Goal: Task Accomplishment & Management: Complete application form

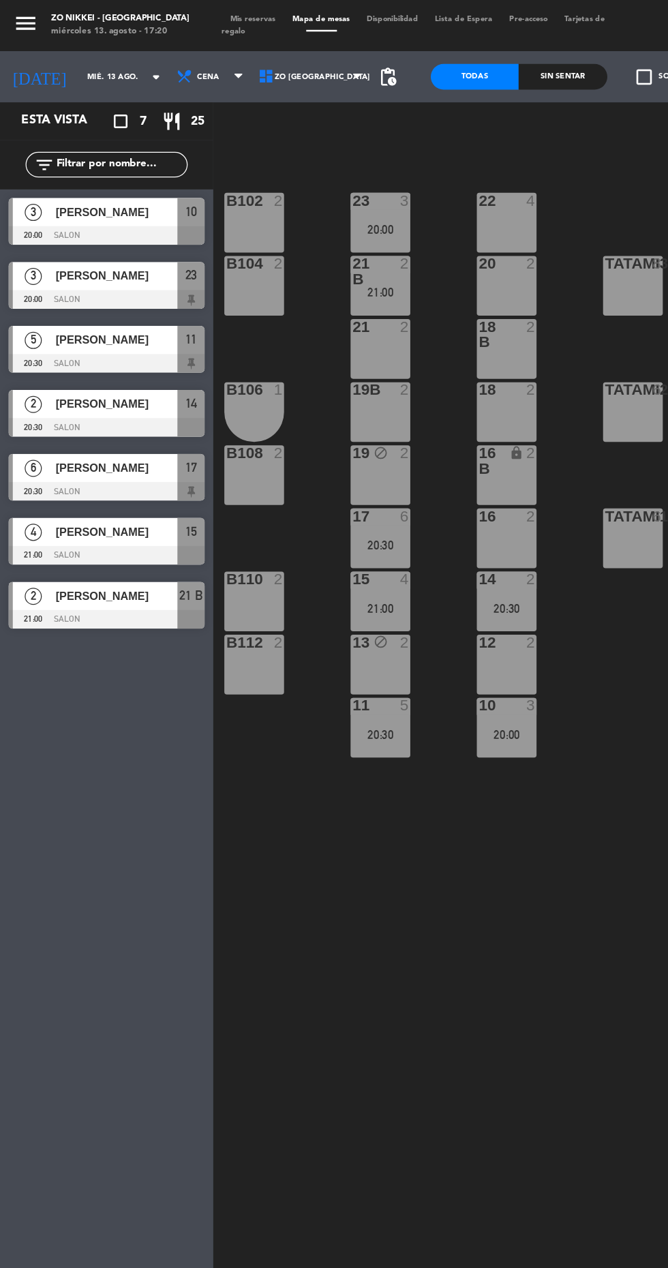
click at [397, 586] on div "20:00" at bounding box center [405, 587] width 48 height 10
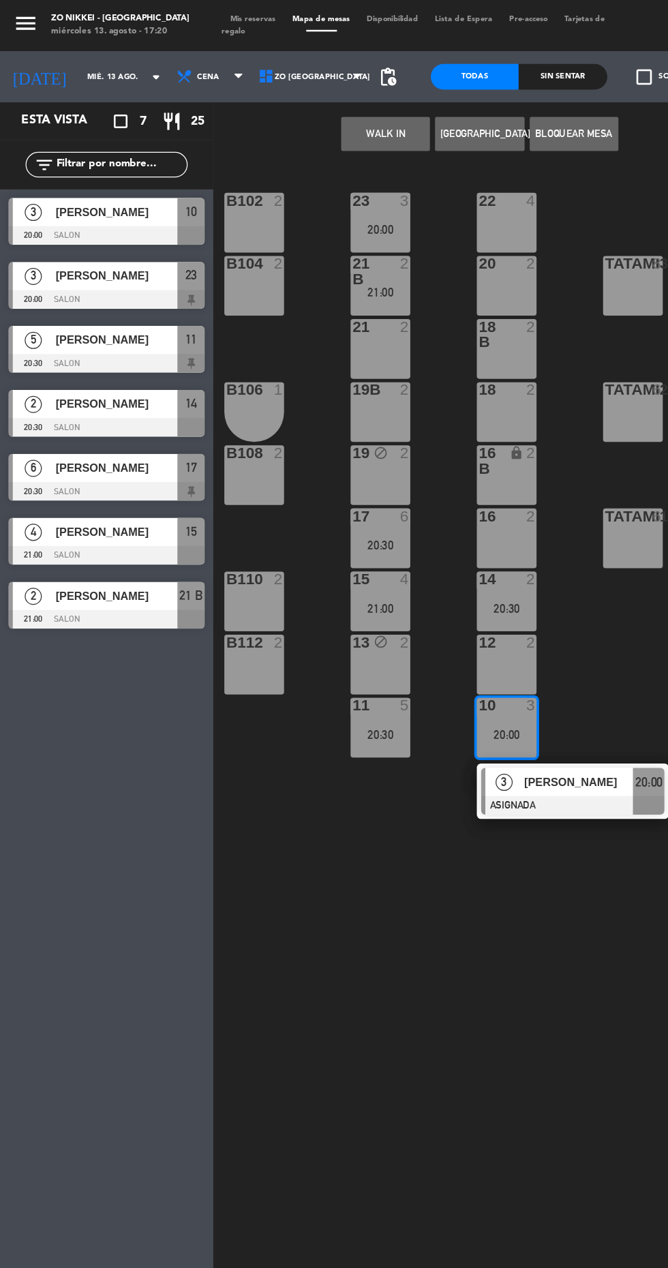
click at [411, 176] on div "22 4" at bounding box center [405, 178] width 48 height 48
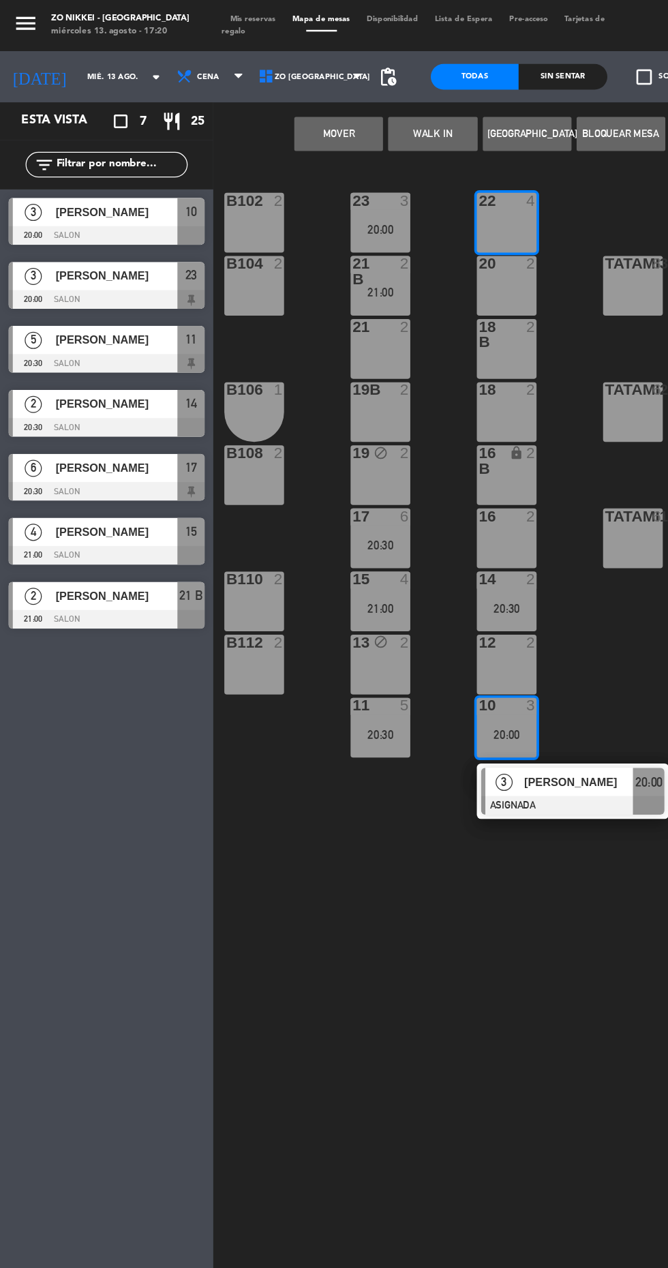
click at [261, 119] on button "Mover" at bounding box center [270, 106] width 71 height 27
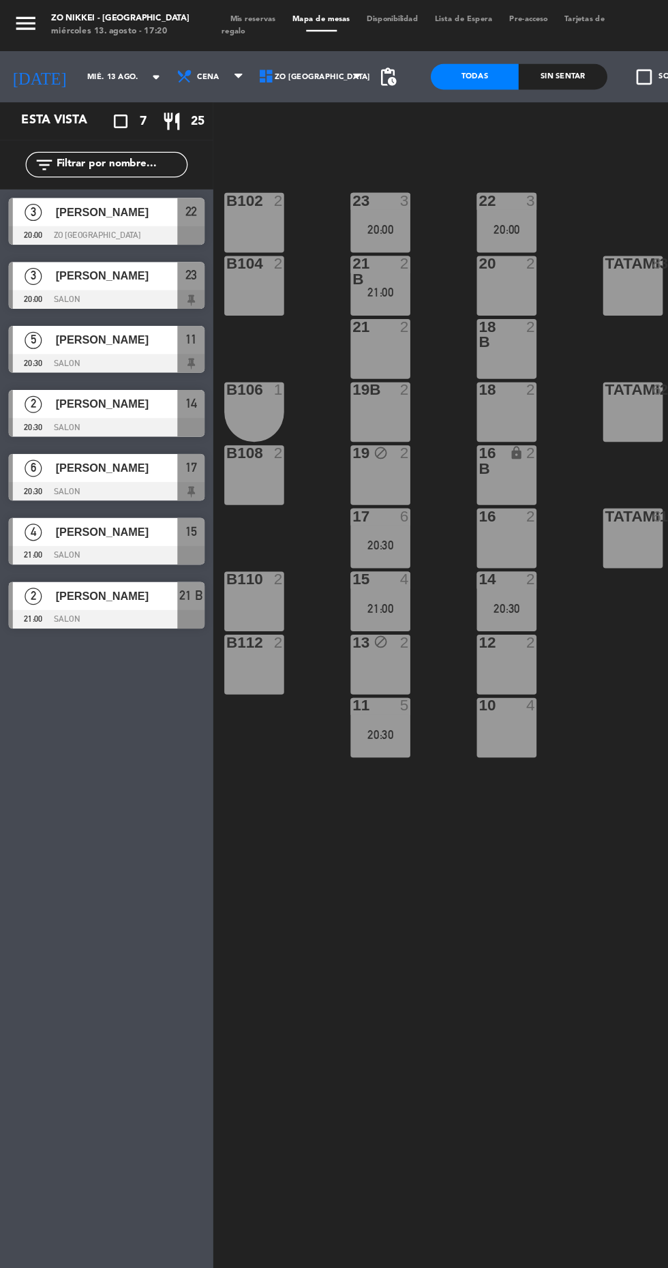
click at [404, 531] on div "12 2" at bounding box center [405, 531] width 48 height 48
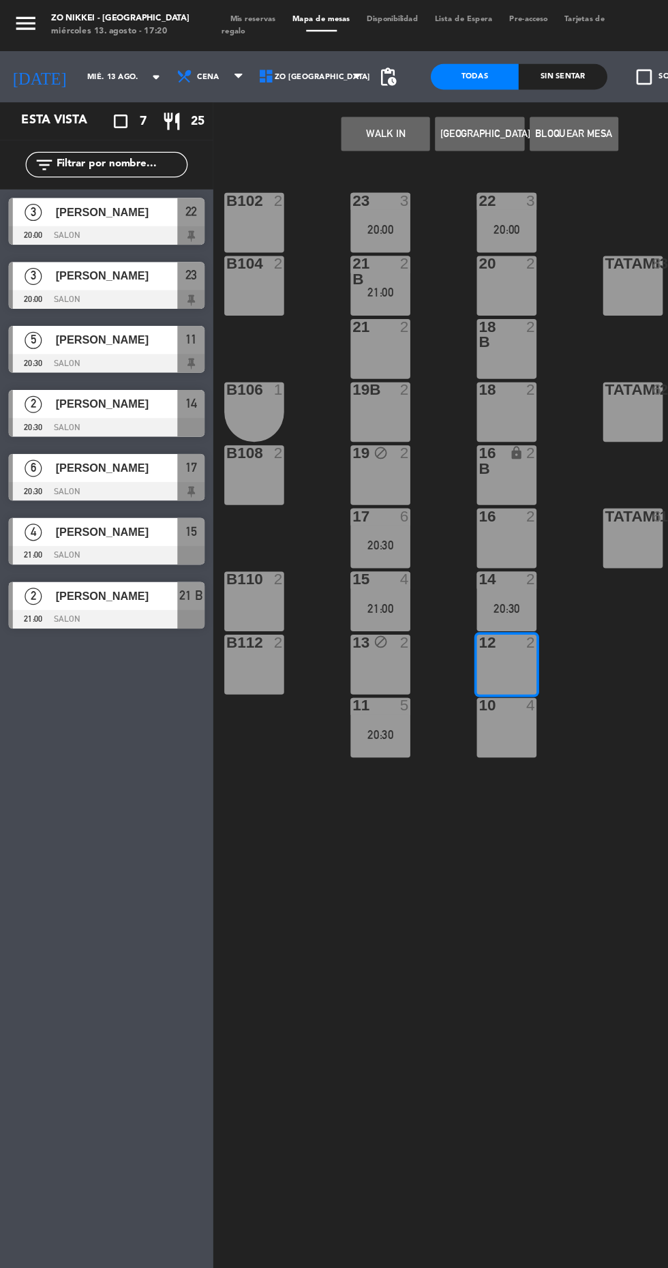
click at [454, 114] on button "Bloquear Mesa" at bounding box center [458, 106] width 71 height 27
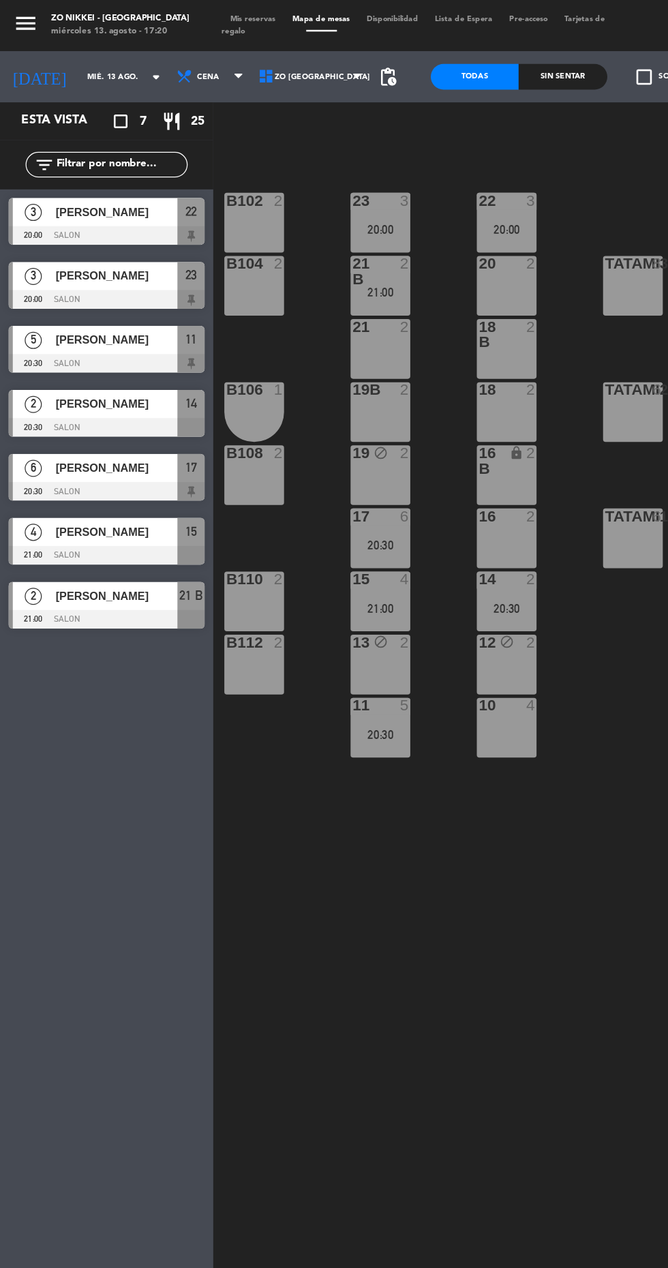
click at [389, 589] on div "10 4" at bounding box center [405, 582] width 48 height 48
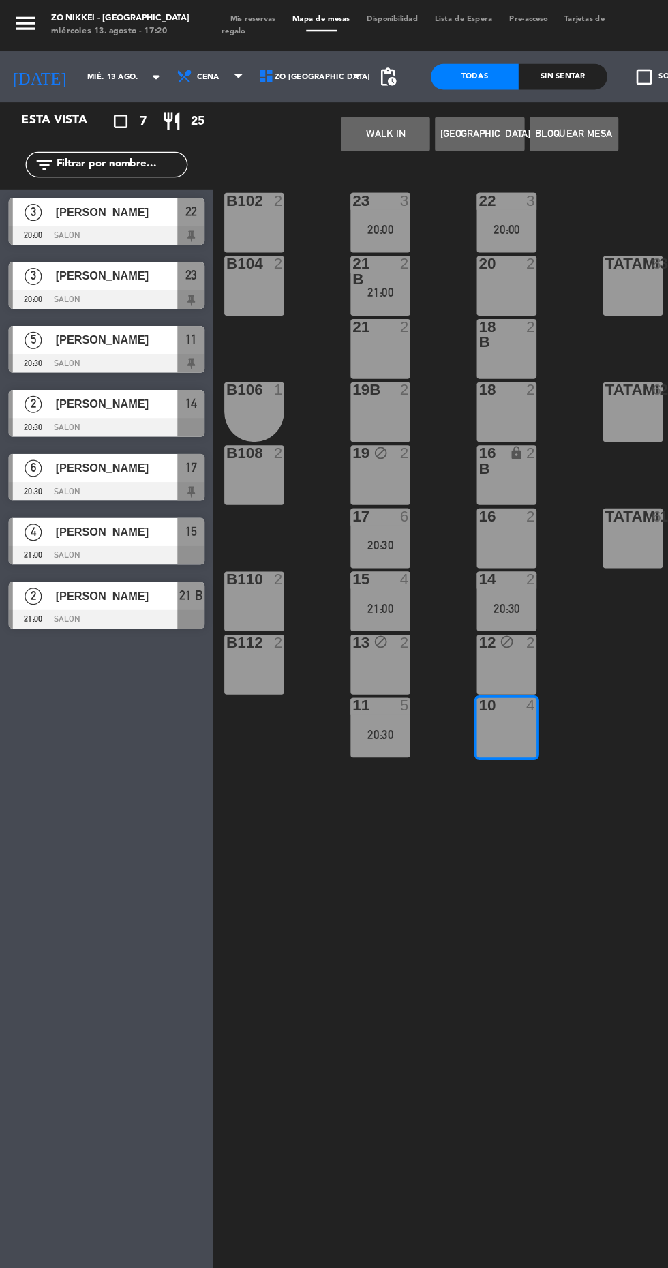
click at [391, 532] on div "12 block 2" at bounding box center [405, 531] width 48 height 48
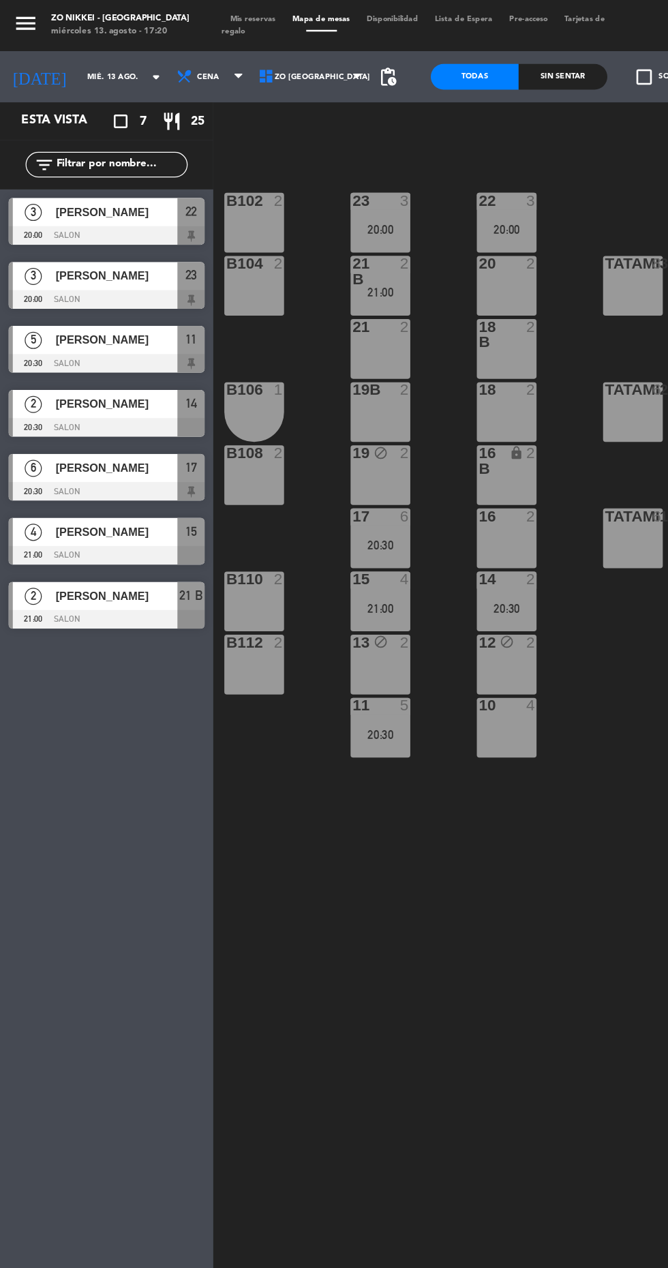
click at [403, 716] on div "22 3 20:00 23 3 20:00 B102 2 Living1 lock 6 LIVING4 lock 6 20 2 21 B 2 21:00 B1…" at bounding box center [422, 697] width 491 height 1135
click at [397, 543] on div "12 block 2" at bounding box center [405, 531] width 48 height 48
click at [331, 682] on div "22 3 20:00 23 3 20:00 B102 2 Living1 lock 6 LIVING4 lock 6 20 2 21 B 2 21:00 B1…" at bounding box center [422, 697] width 491 height 1135
click at [292, 601] on div "11 5 20:30" at bounding box center [304, 582] width 48 height 48
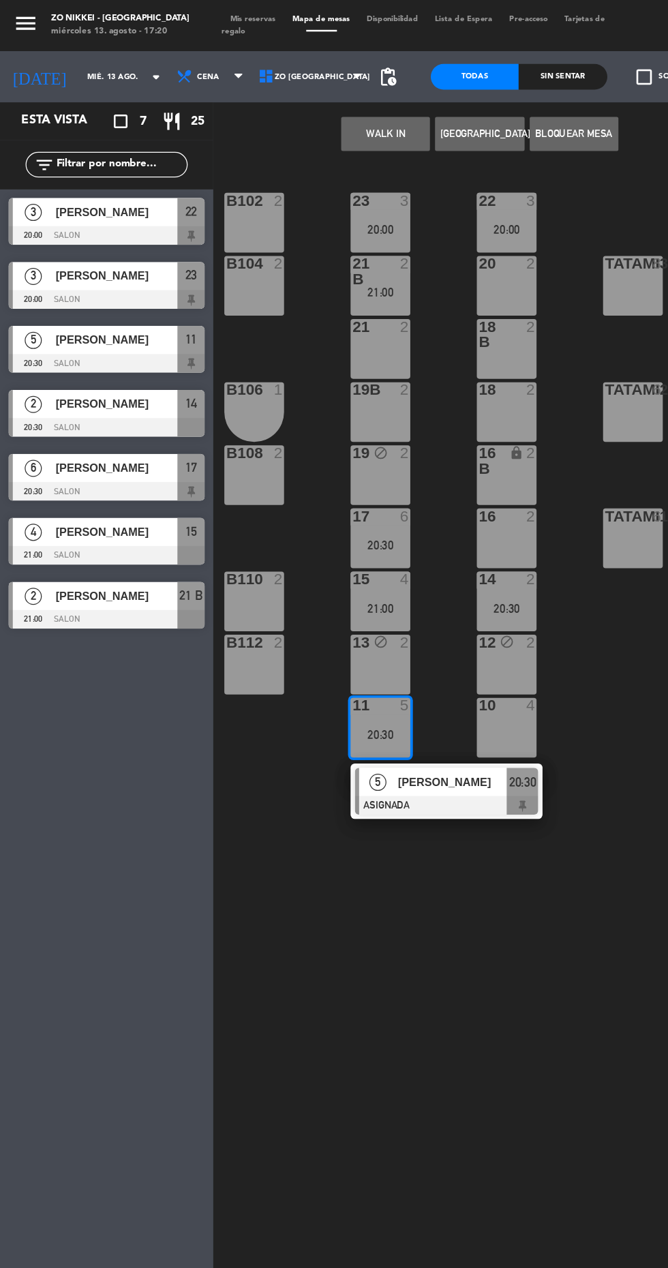
click at [410, 592] on div "10 4" at bounding box center [405, 582] width 48 height 48
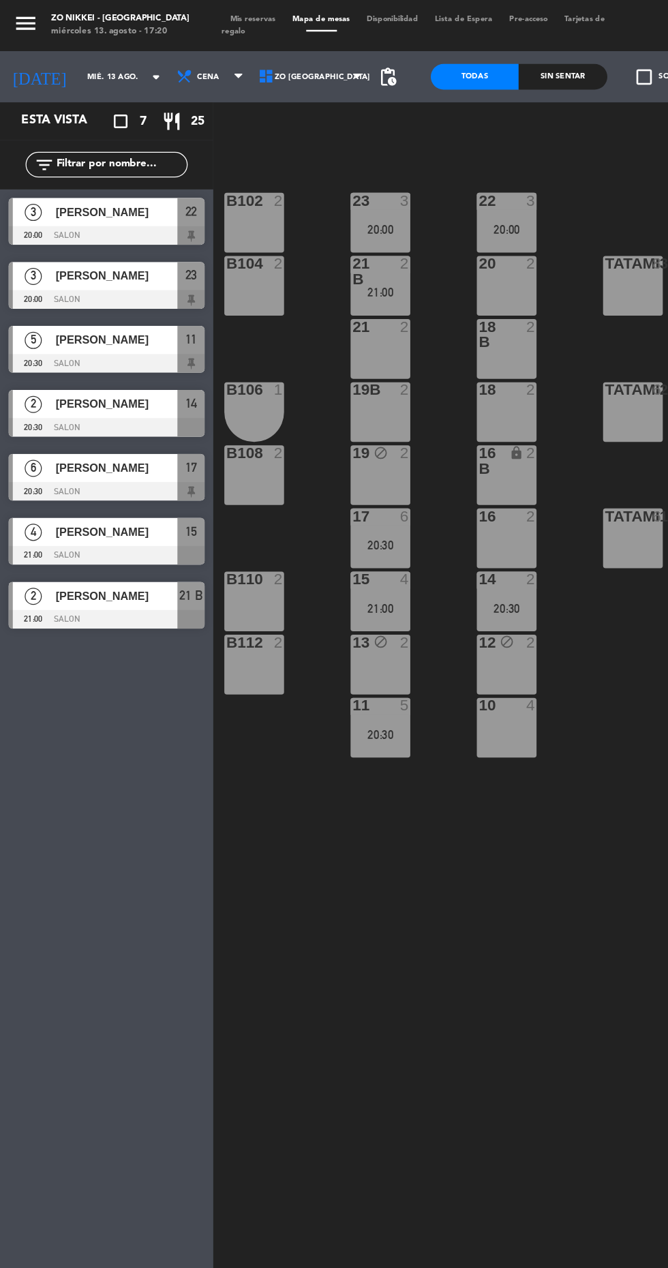
click at [305, 689] on div "22 3 20:00 23 3 20:00 B102 2 Living1 lock 6 LIVING4 lock 6 20 2 21 B 2 21:00 B1…" at bounding box center [422, 697] width 491 height 1135
click at [305, 586] on div "20:30" at bounding box center [304, 587] width 48 height 10
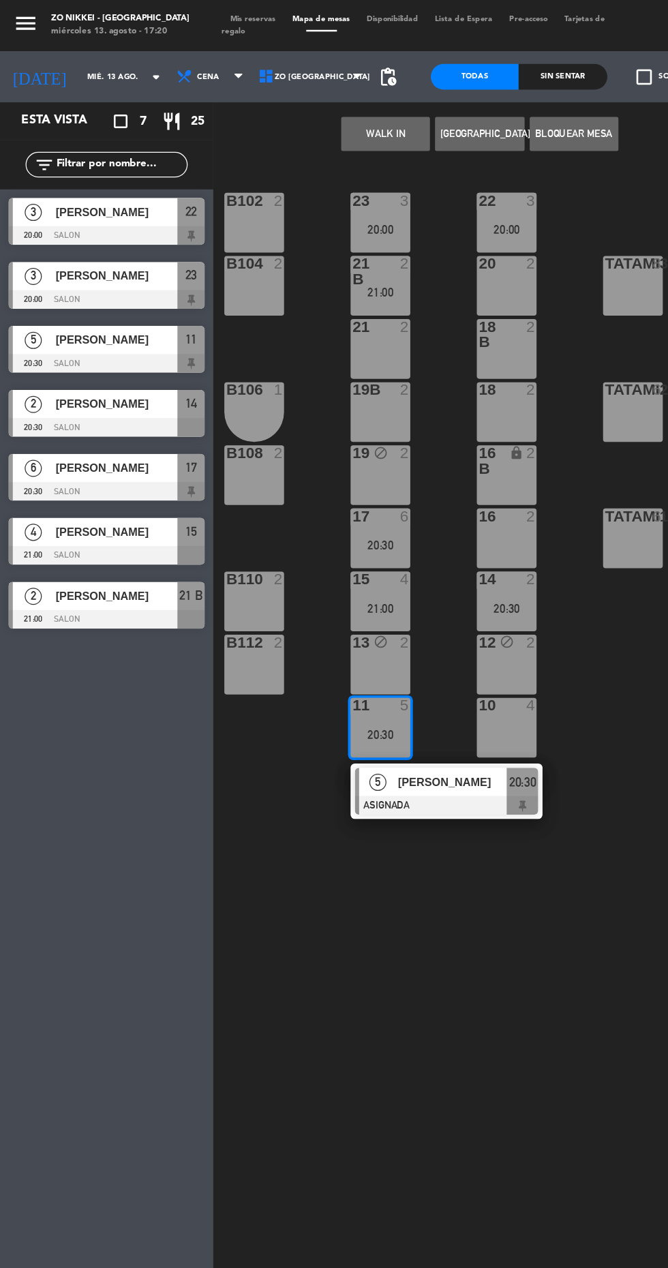
click at [413, 589] on div "10 4" at bounding box center [405, 582] width 48 height 48
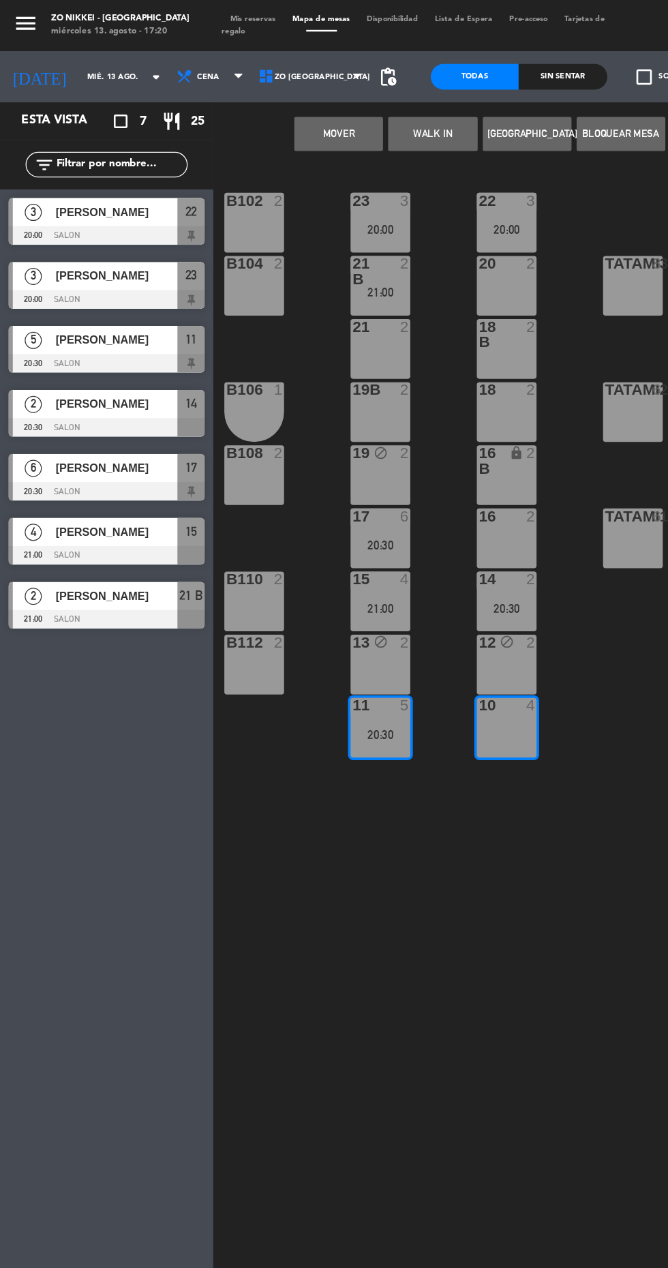
click at [241, 112] on button "Mover" at bounding box center [270, 106] width 71 height 27
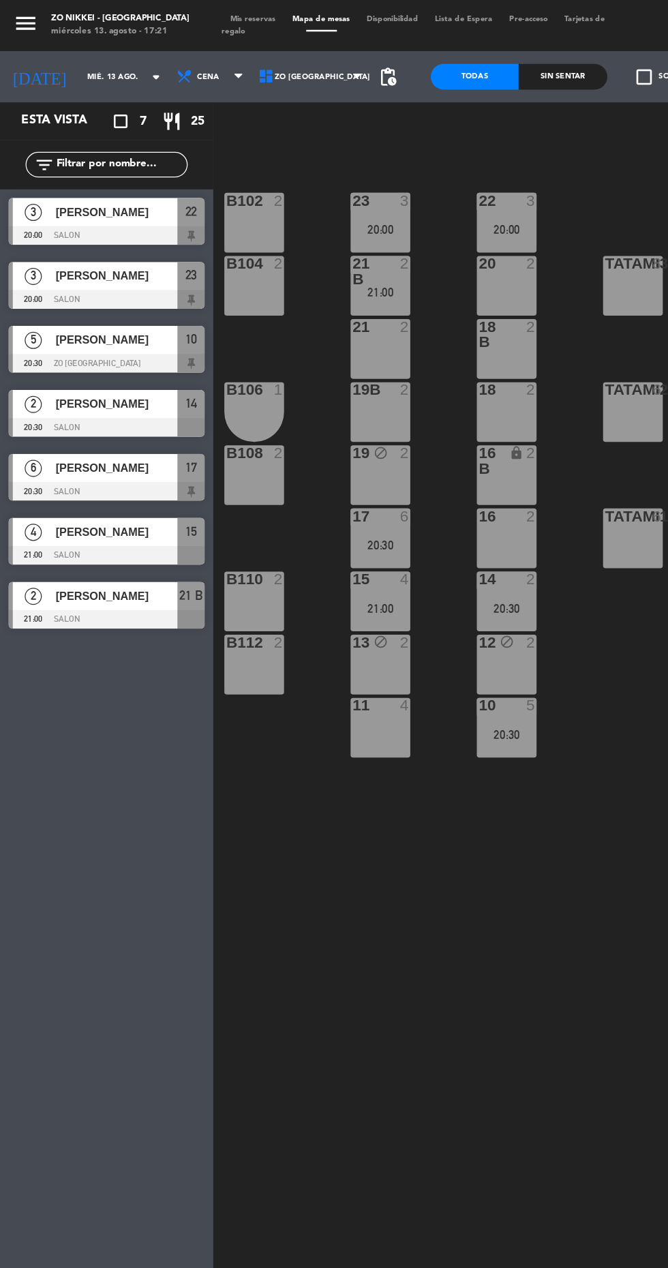
click at [298, 531] on div "13 block 2" at bounding box center [304, 531] width 48 height 48
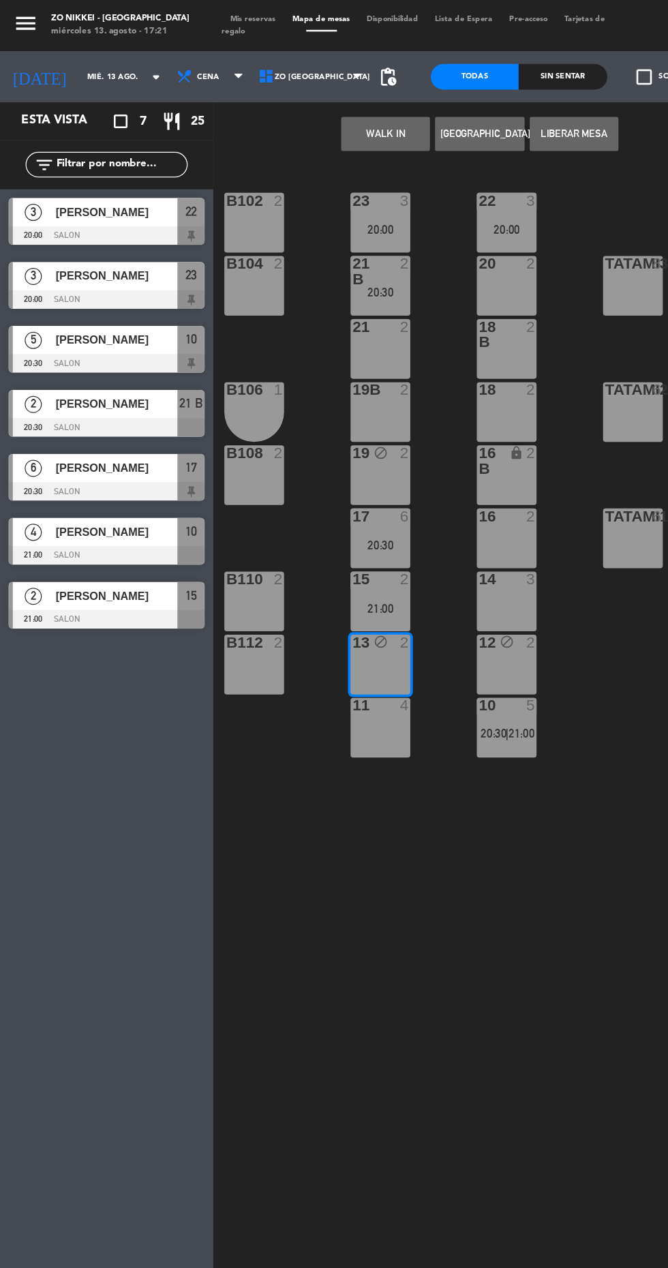
click at [440, 115] on button "Liberar Mesa" at bounding box center [458, 106] width 71 height 27
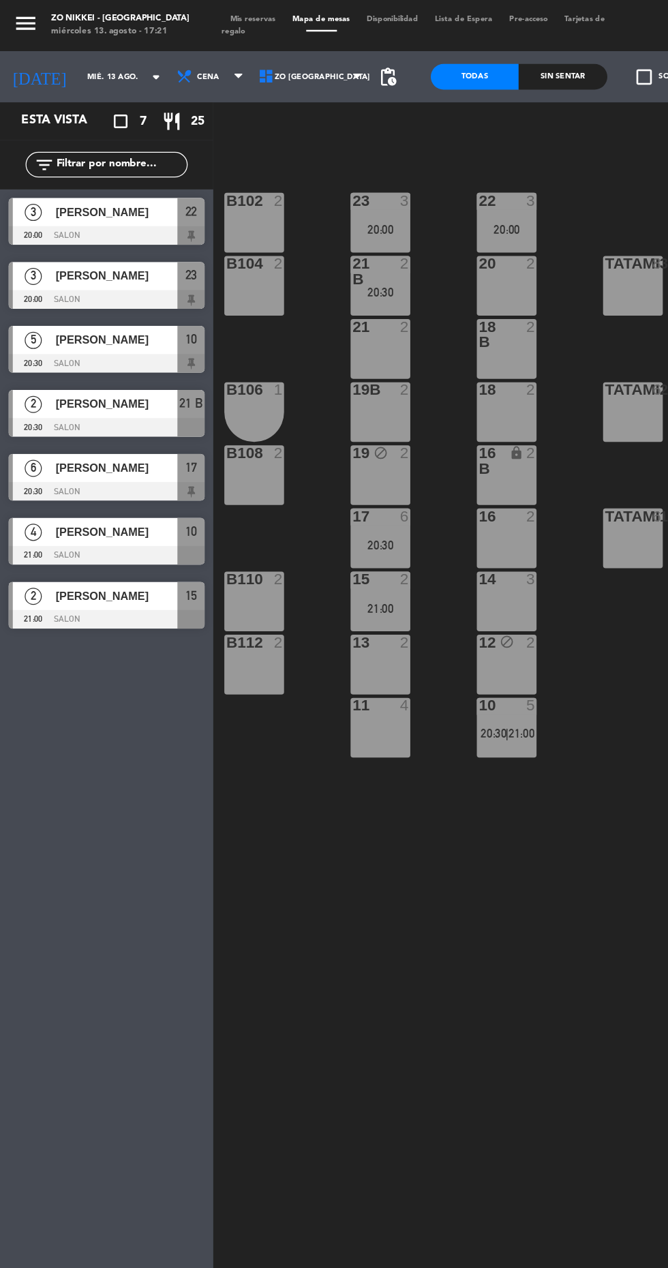
click at [401, 601] on div "10 5 20:30 | 21:00" at bounding box center [405, 582] width 48 height 48
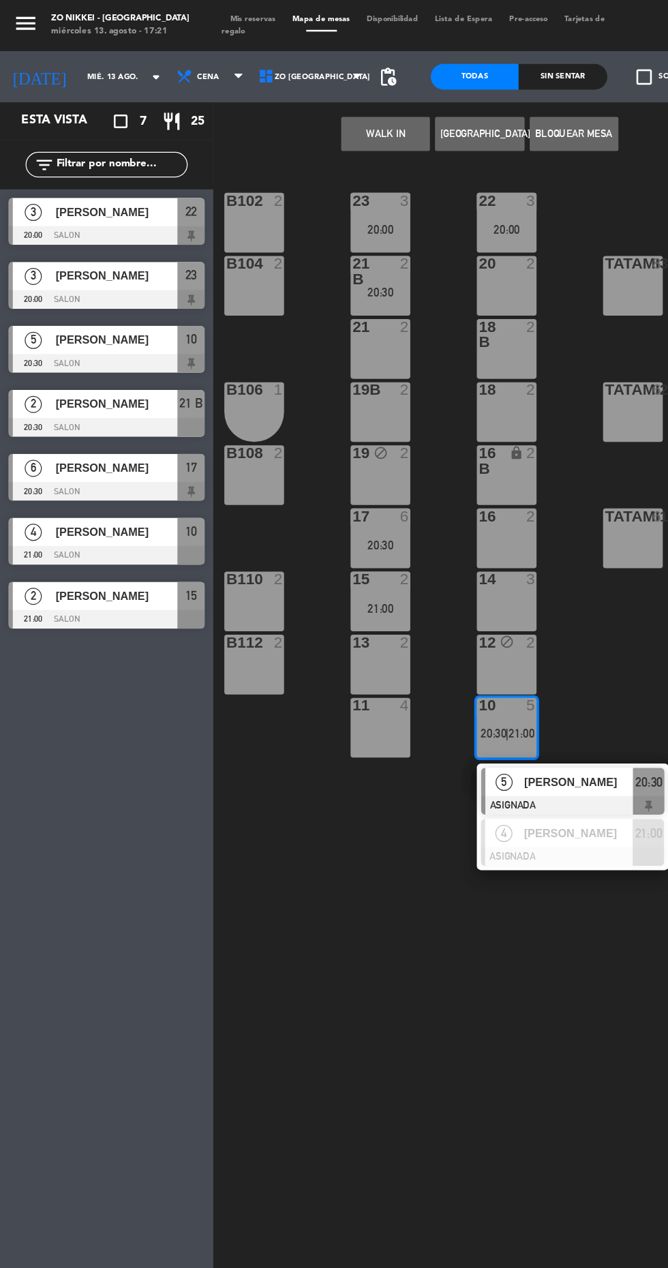
click at [427, 686] on div at bounding box center [457, 684] width 147 height 15
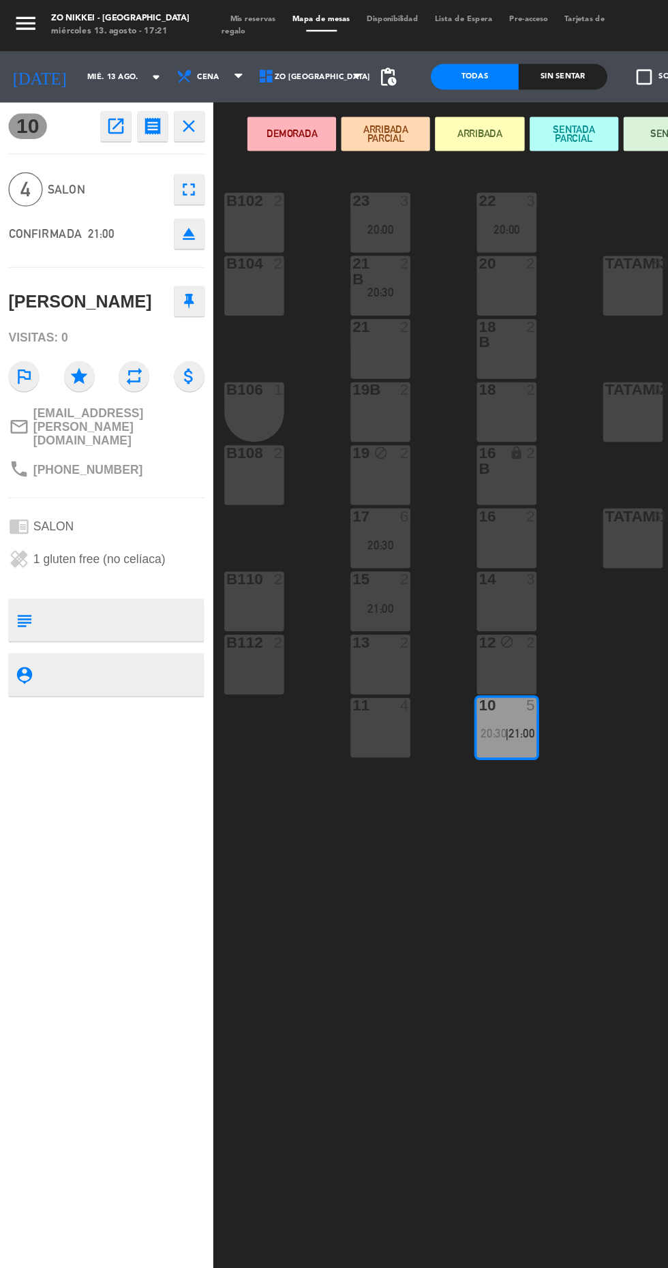
click at [391, 442] on div "16 2" at bounding box center [405, 430] width 48 height 48
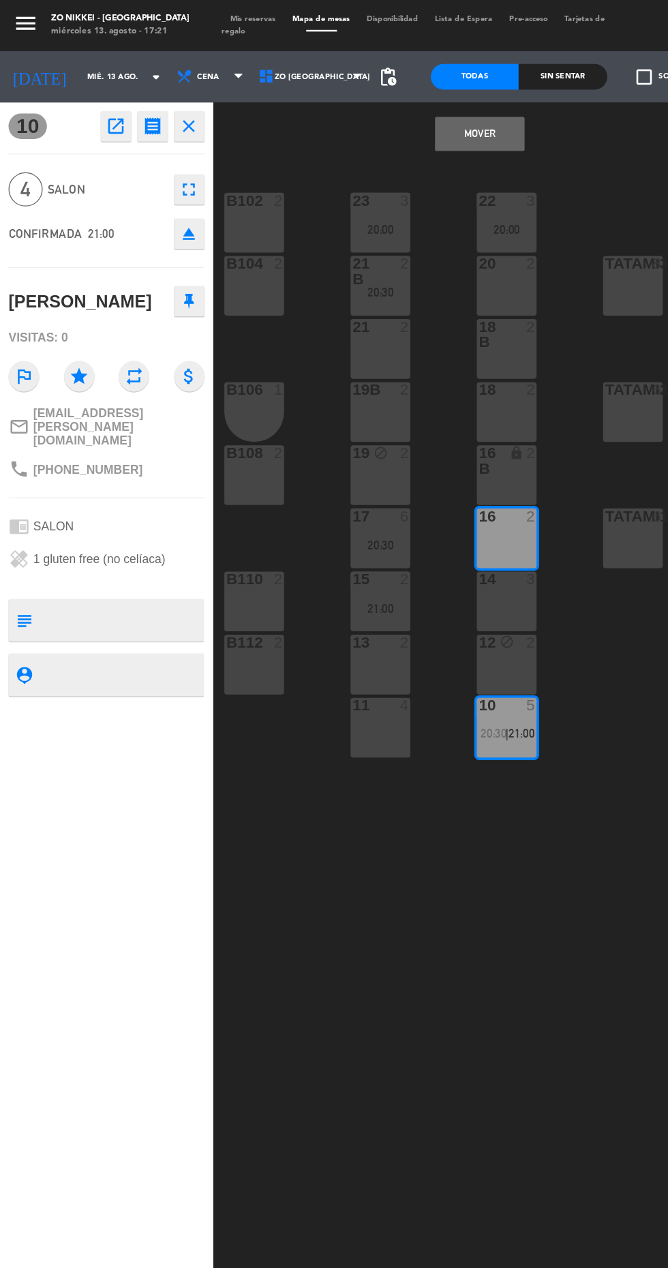
click at [365, 119] on button "Mover" at bounding box center [383, 106] width 71 height 27
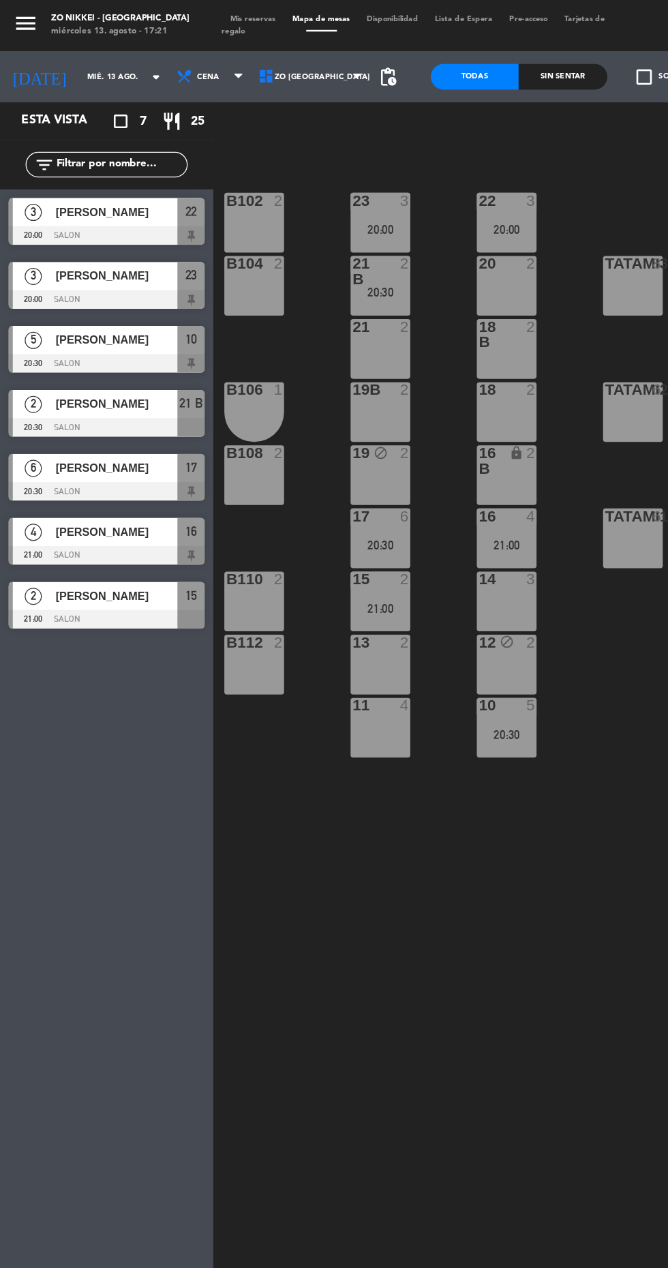
click at [282, 561] on div "11" at bounding box center [282, 564] width 1 height 12
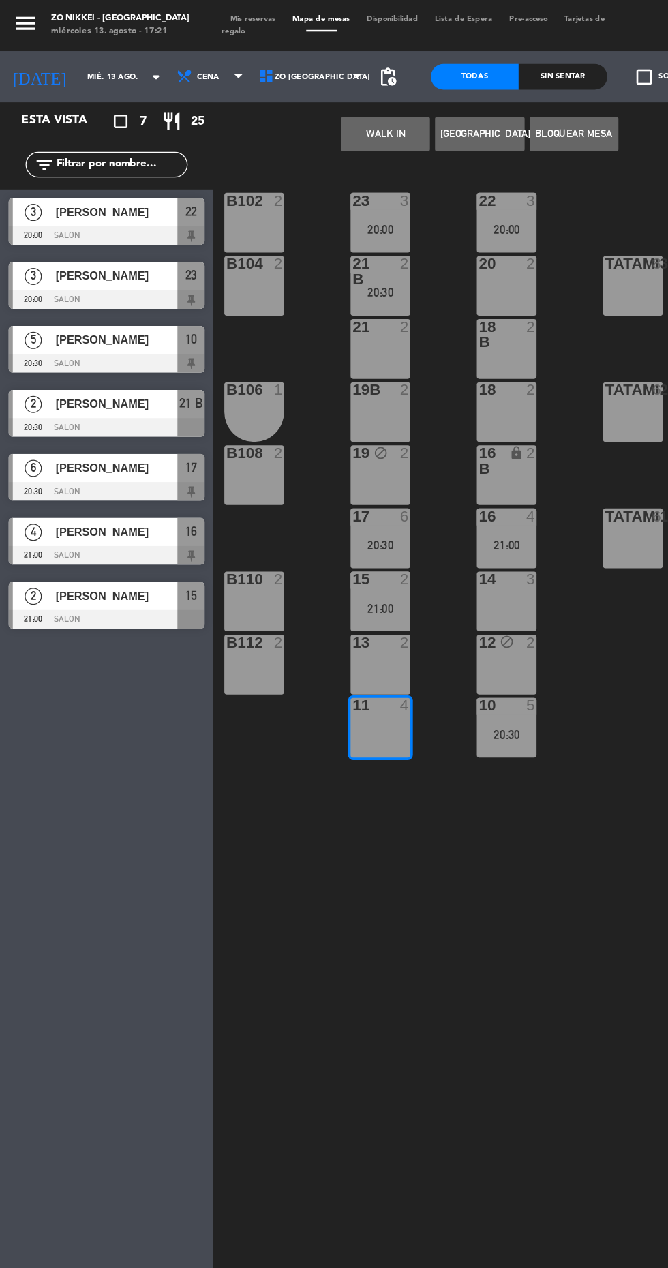
click at [372, 106] on button "[GEOGRAPHIC_DATA]" at bounding box center [383, 106] width 71 height 27
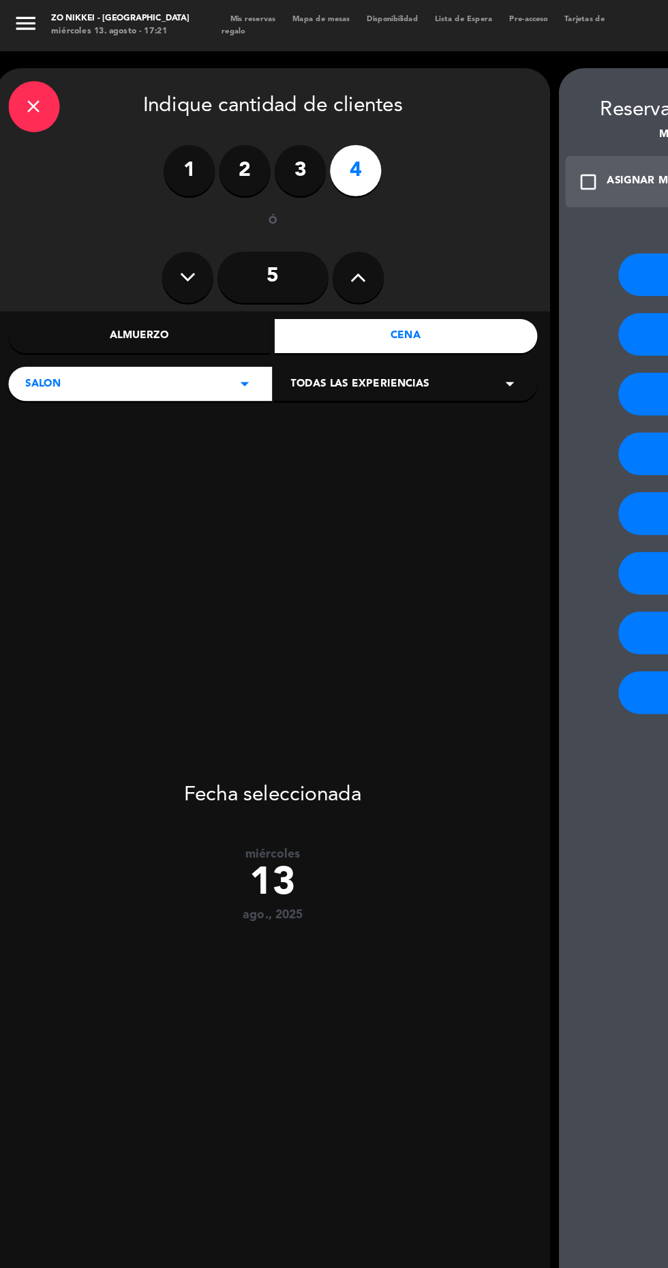
click at [216, 241] on input "5" at bounding box center [218, 221] width 89 height 41
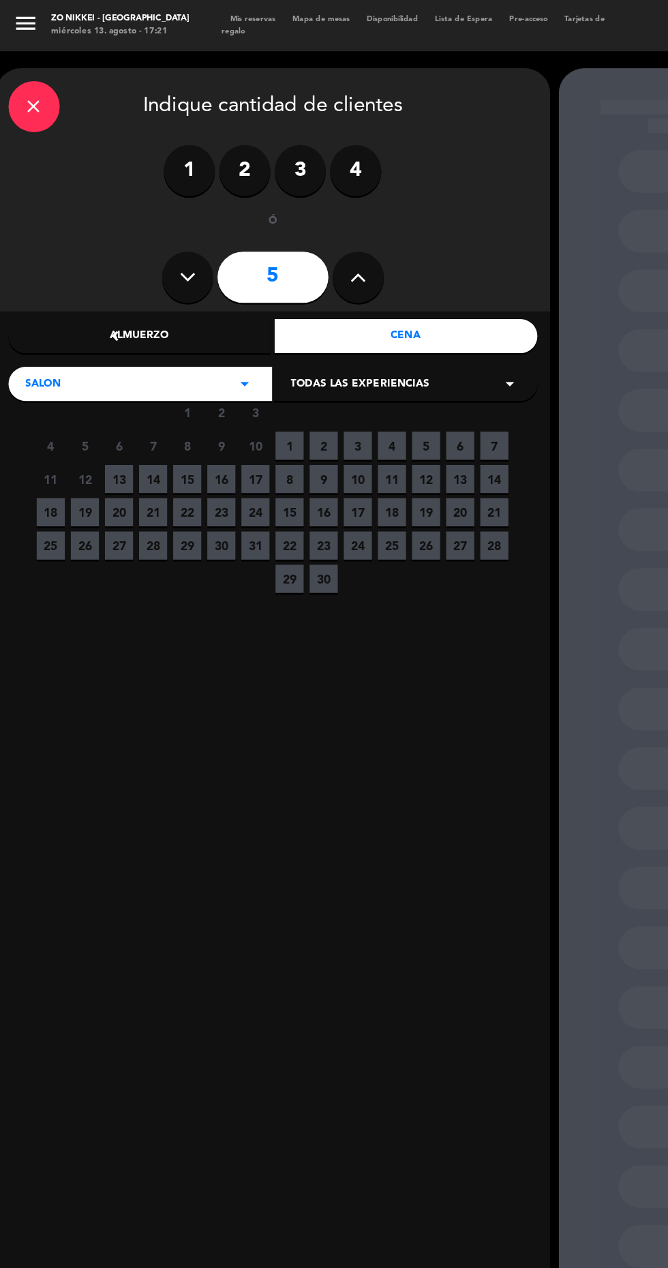
click at [89, 407] on span "20" at bounding box center [95, 409] width 22 height 22
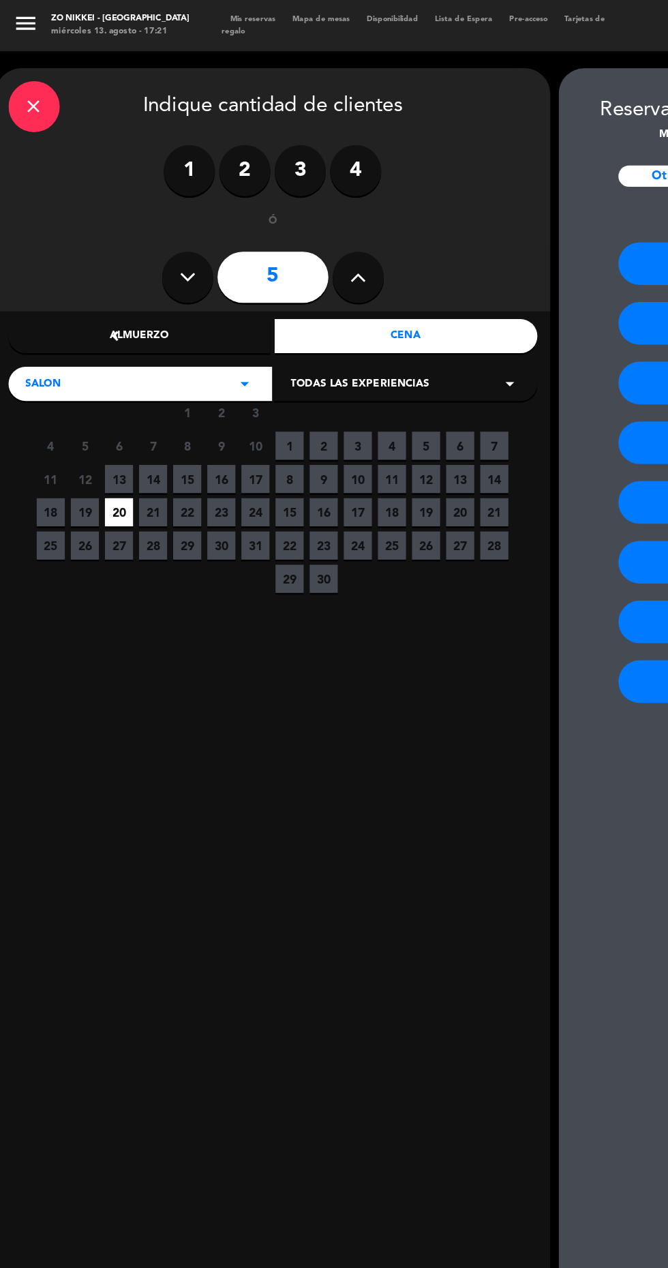
click at [95, 383] on span "13" at bounding box center [95, 383] width 22 height 22
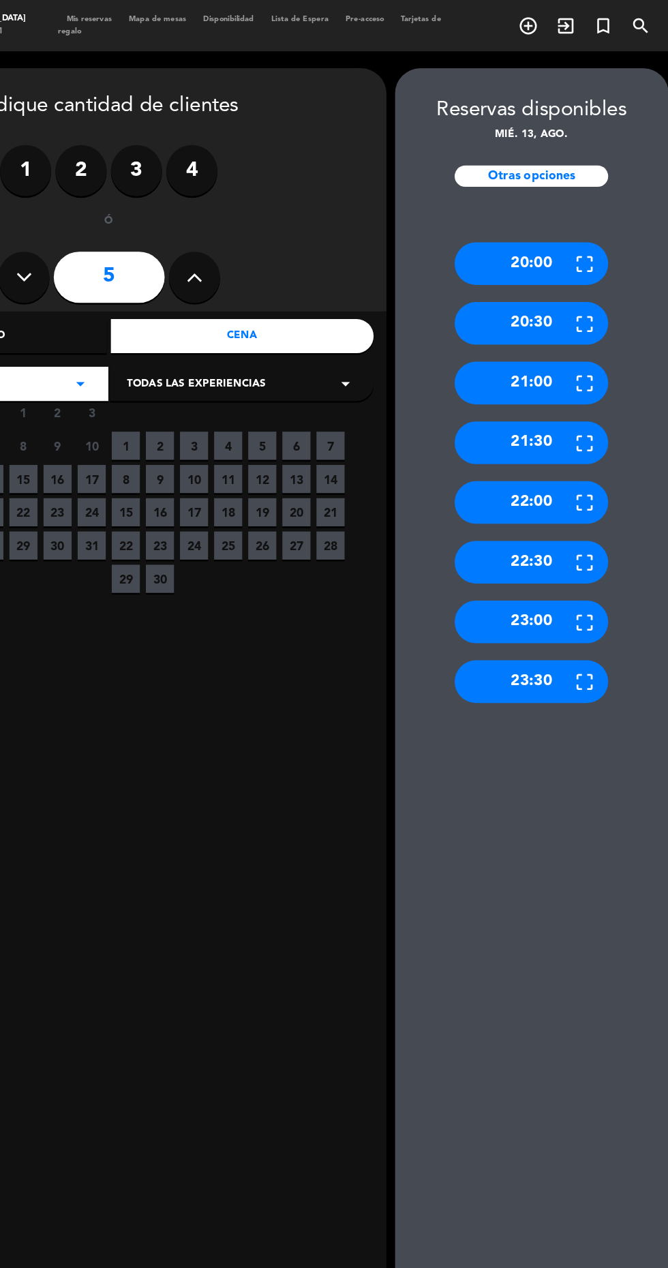
click at [538, 270] on div "20:30" at bounding box center [555, 258] width 123 height 34
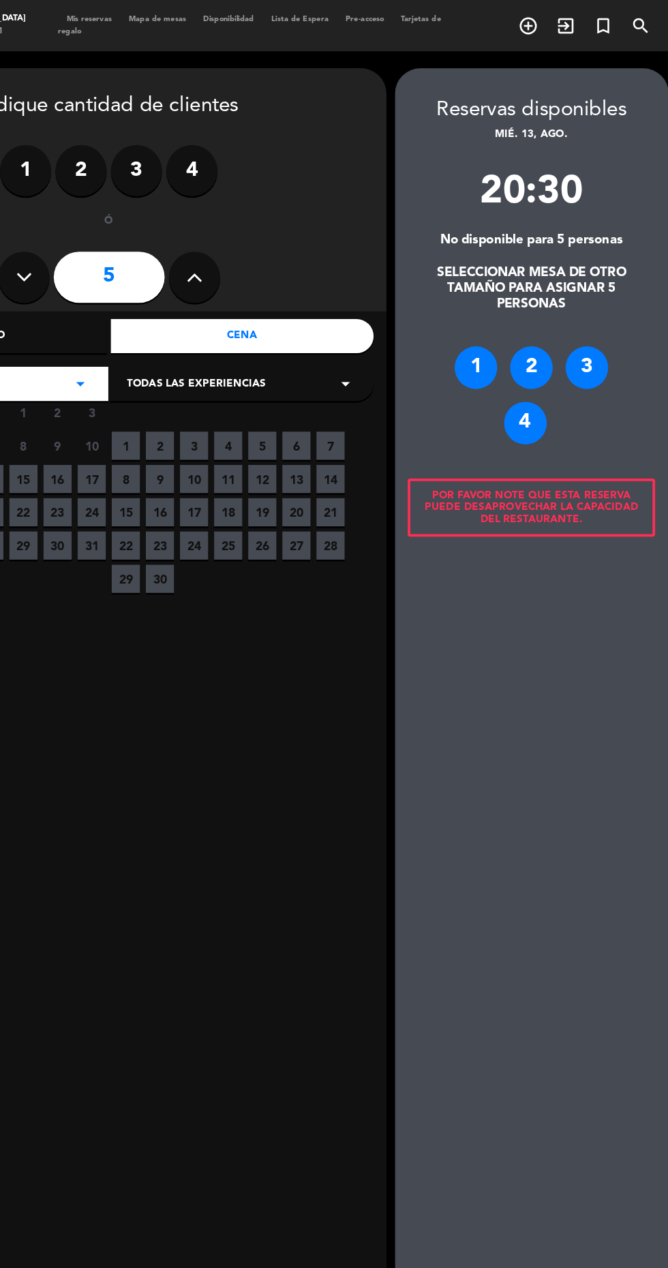
click at [540, 343] on div "4" at bounding box center [551, 338] width 34 height 34
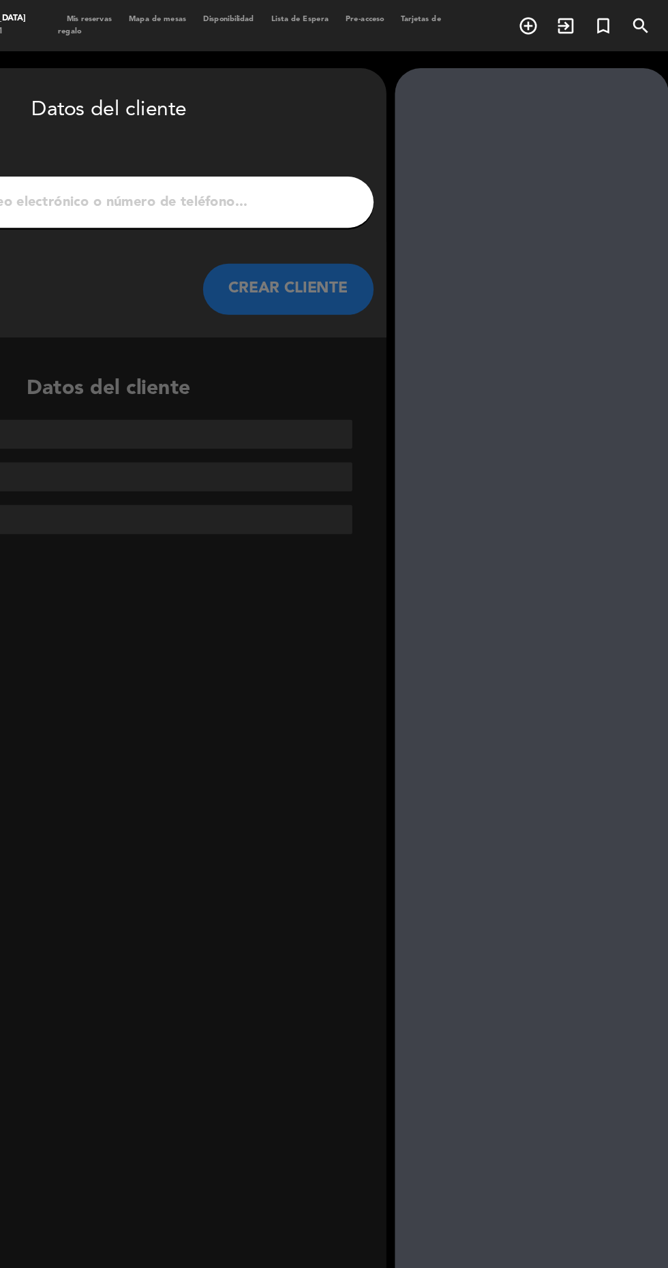
click at [211, 159] on input "1" at bounding box center [218, 161] width 402 height 19
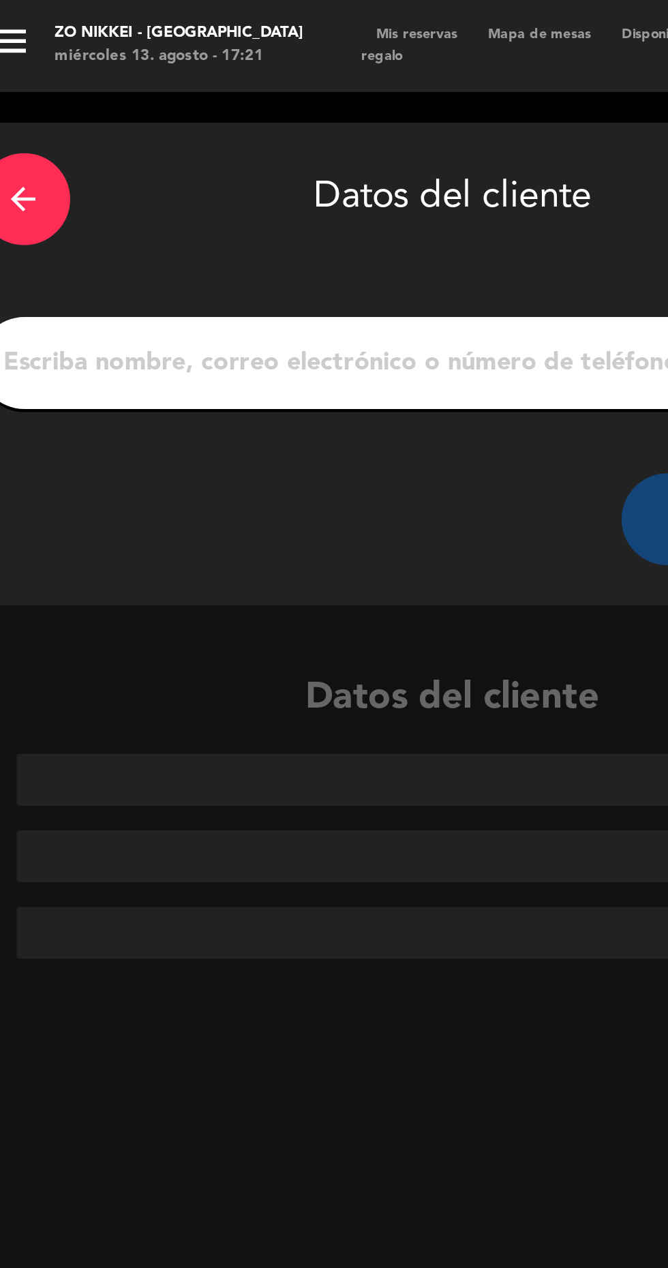
type input "[PERSON_NAME]"
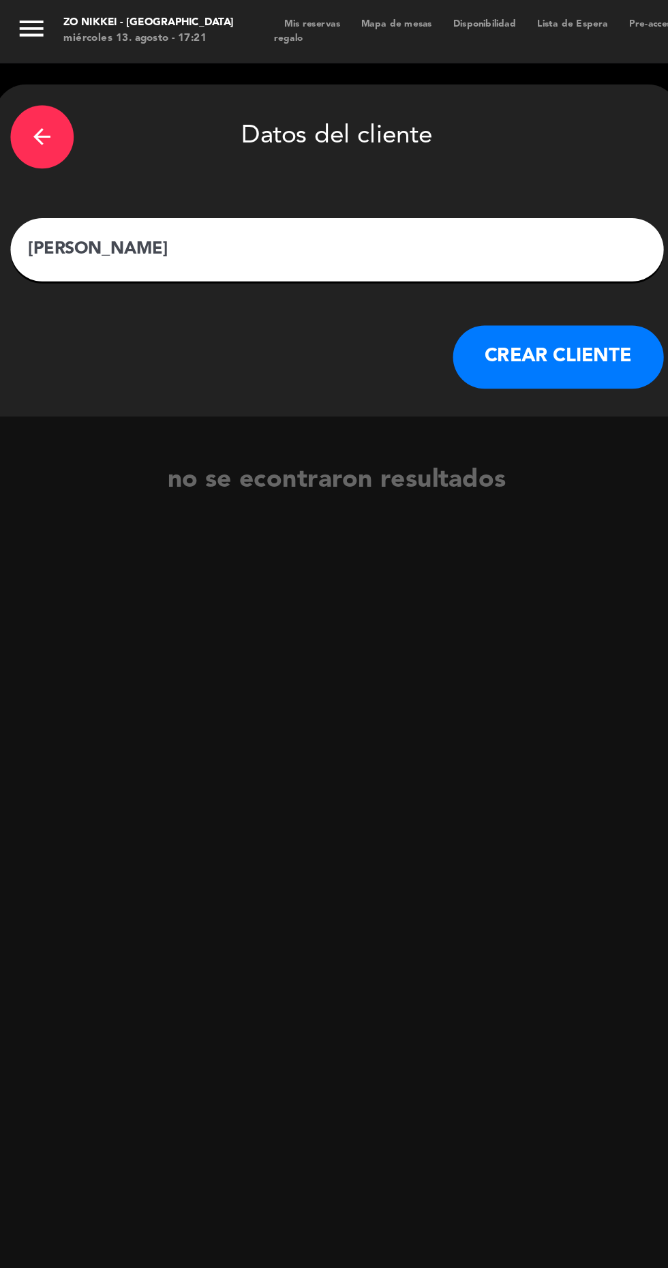
click at [311, 245] on button "CREAR CLIENTE" at bounding box center [361, 231] width 136 height 41
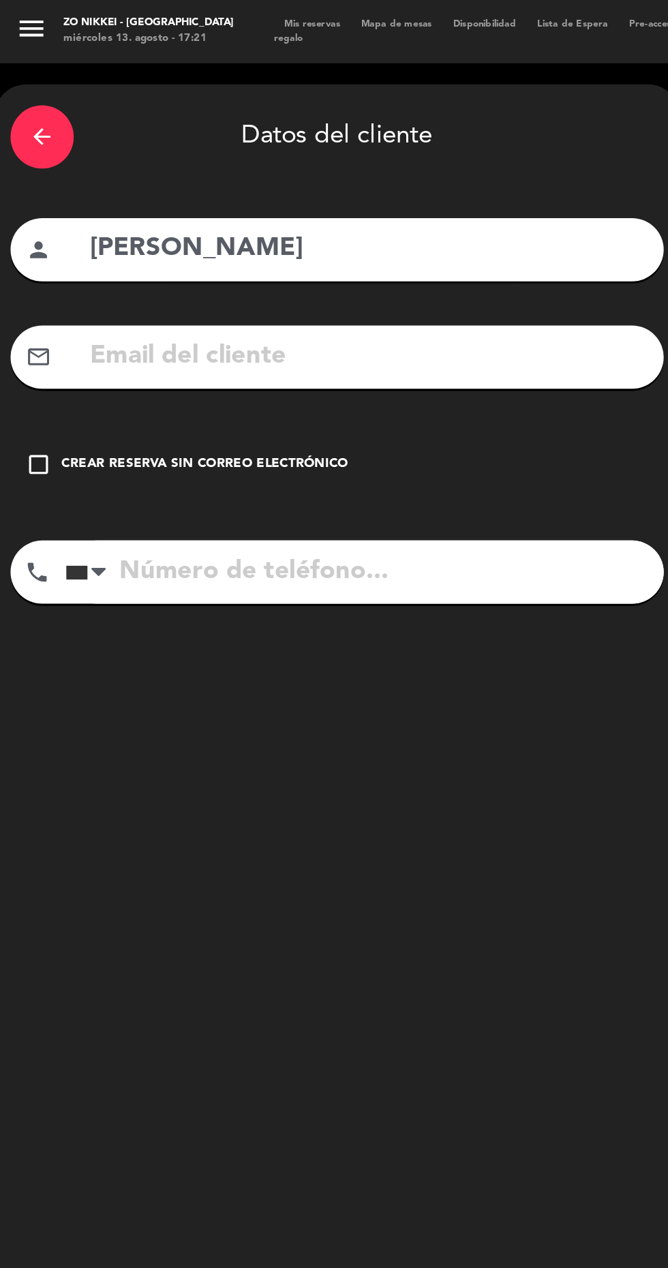
click at [22, 296] on icon "check_box_outline_blank" at bounding box center [25, 300] width 16 height 16
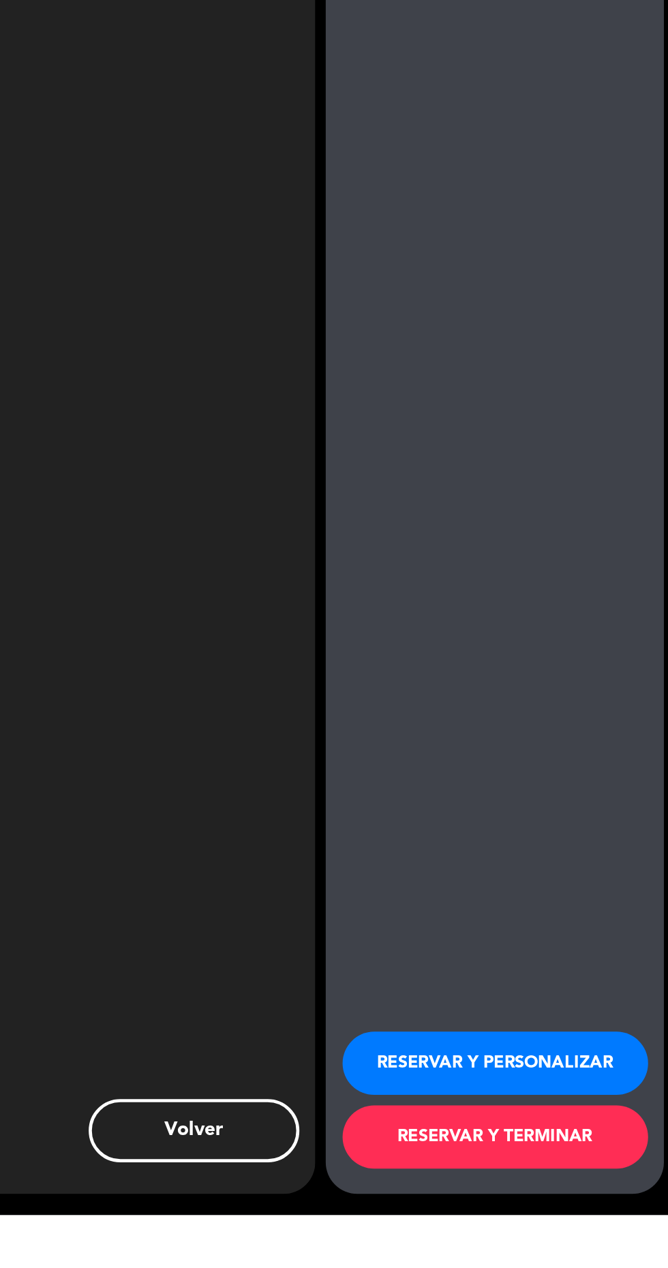
click at [483, 1238] on button "RESERVAR Y TERMINAR" at bounding box center [556, 1217] width 198 height 41
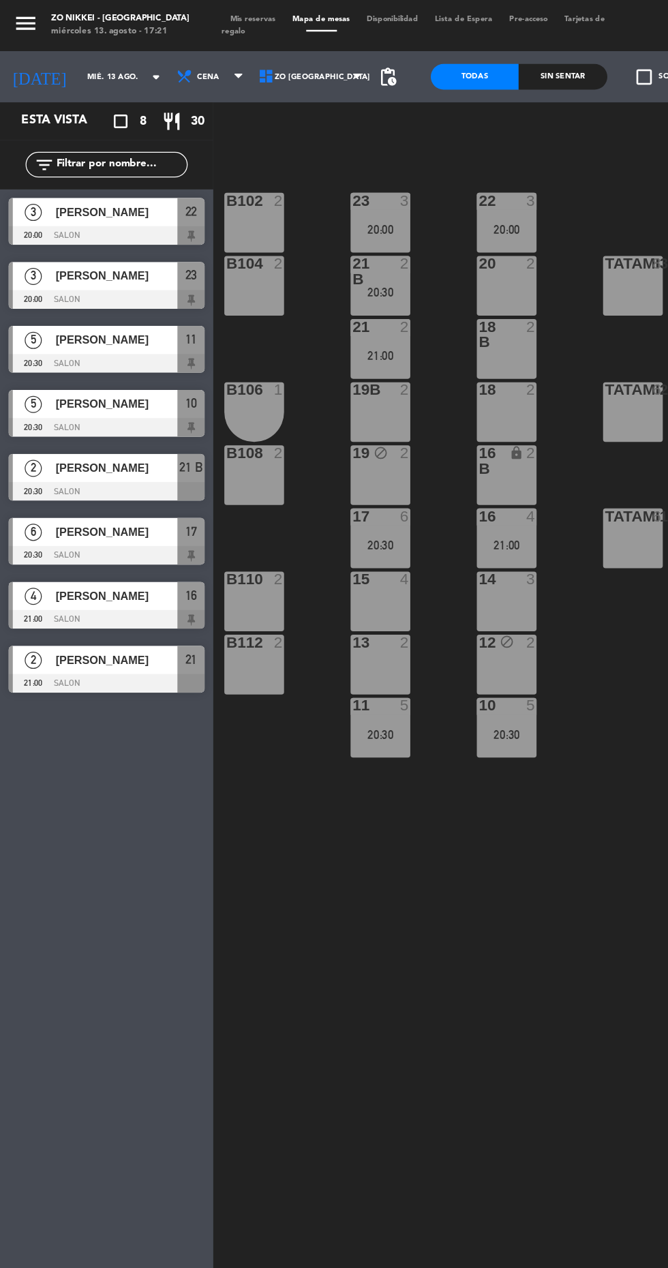
click at [314, 67] on span "pending_actions" at bounding box center [310, 61] width 16 height 16
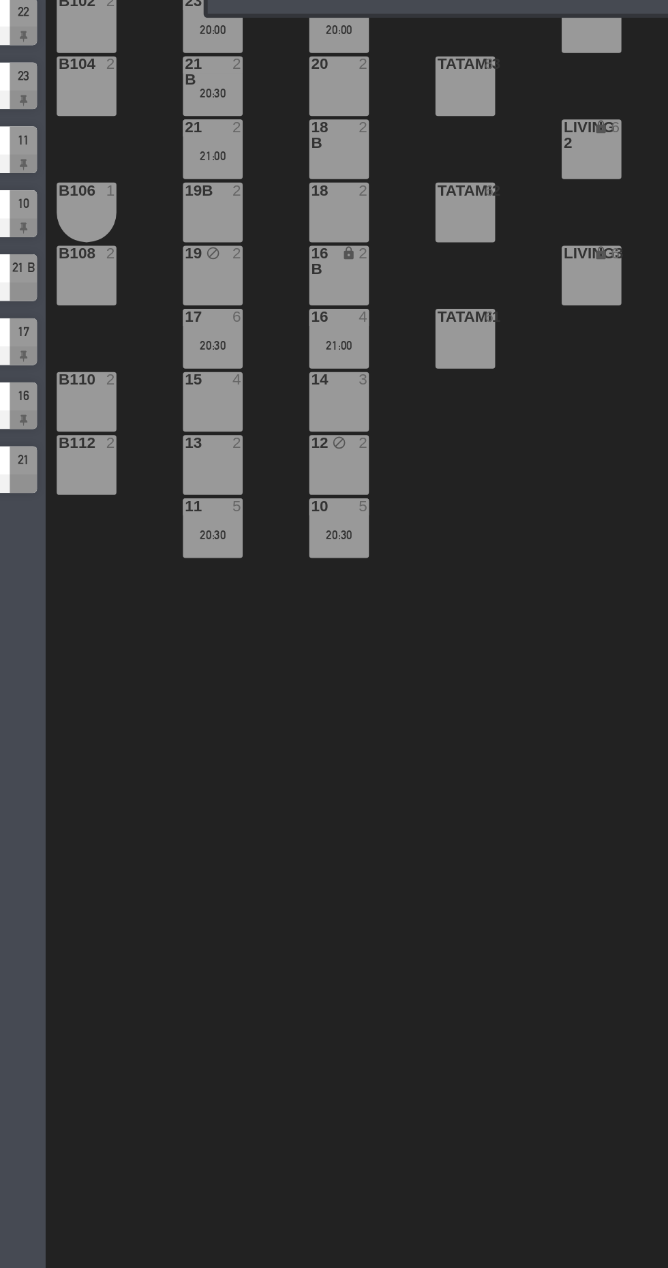
scroll to position [0, 74]
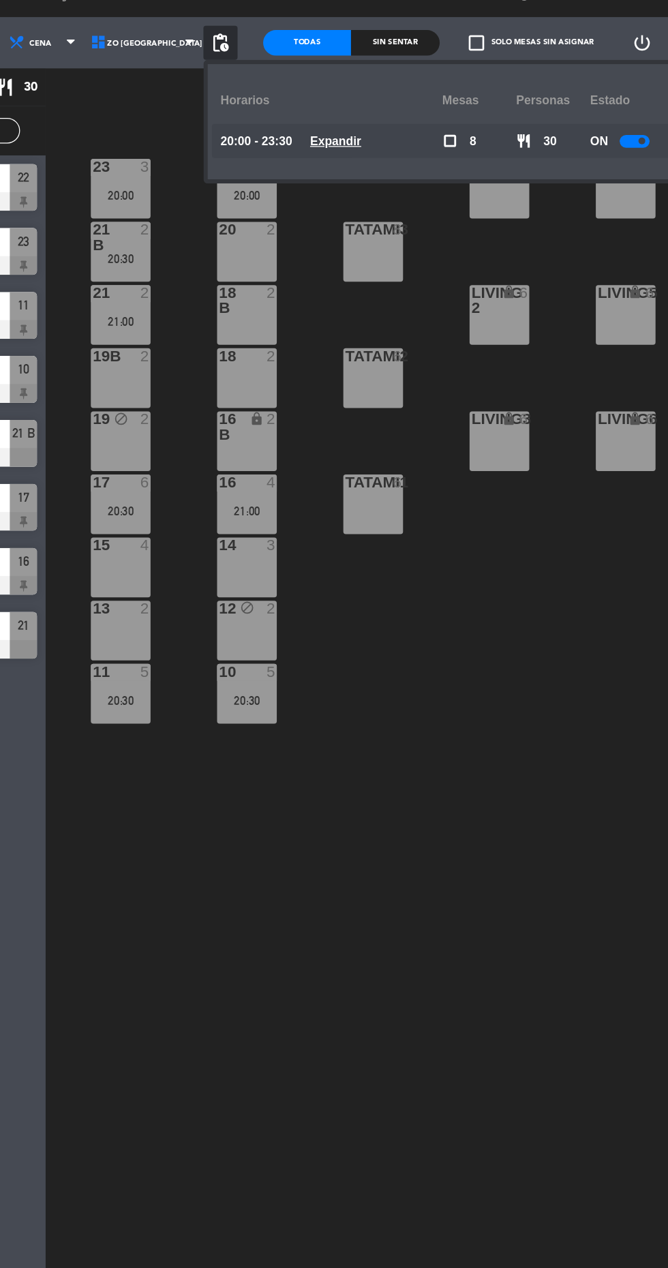
click at [402, 164] on div "Horarios Mesas personas Estado 20:00 - 23:30 Expandir check_box_outline_blank 8…" at bounding box center [487, 124] width 375 height 92
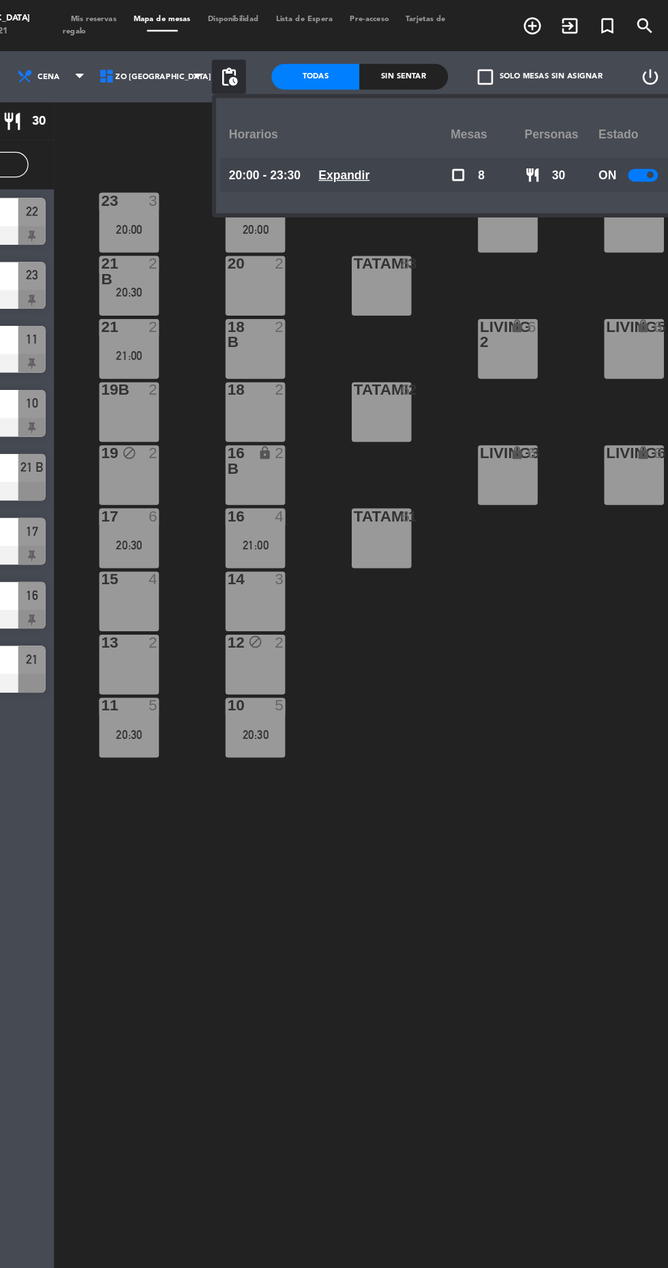
click at [395, 139] on u "Expandir" at bounding box center [402, 139] width 41 height 11
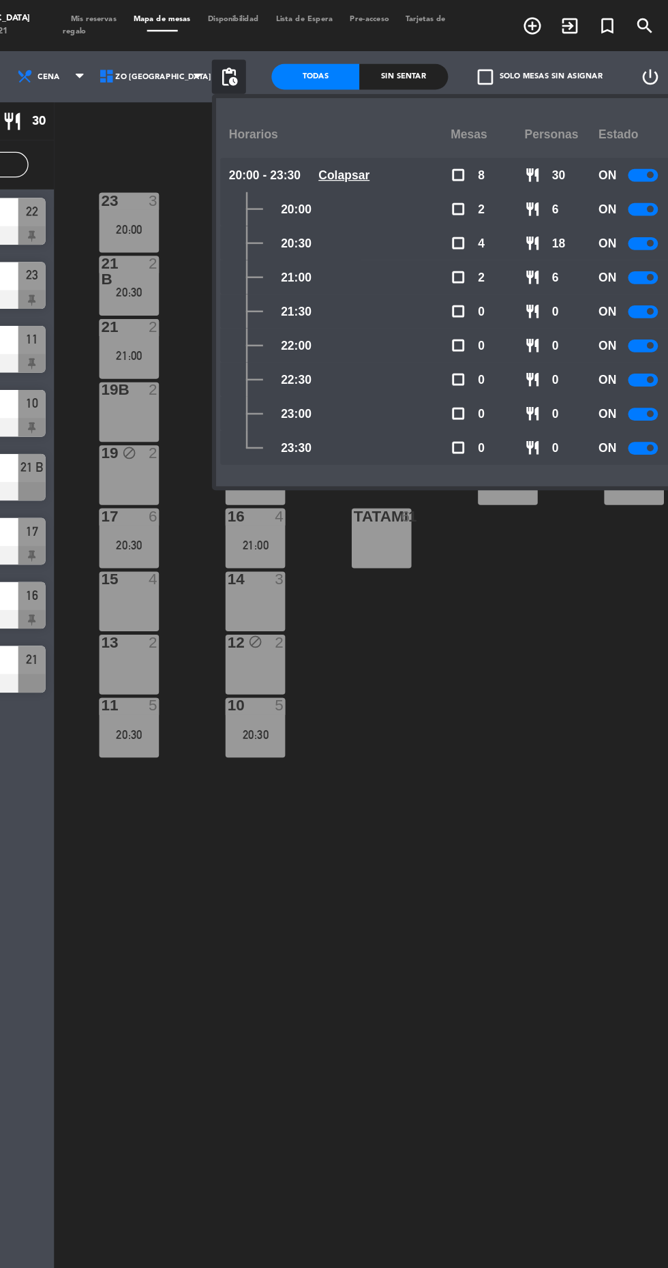
click at [504, 579] on div "22 3 20:00 23 3 20:00 B102 2 Living1 lock 6 LIVING4 lock 6 20 2 21 B 2 20:30 B1…" at bounding box center [422, 746] width 491 height 1233
